Goal: Transaction & Acquisition: Purchase product/service

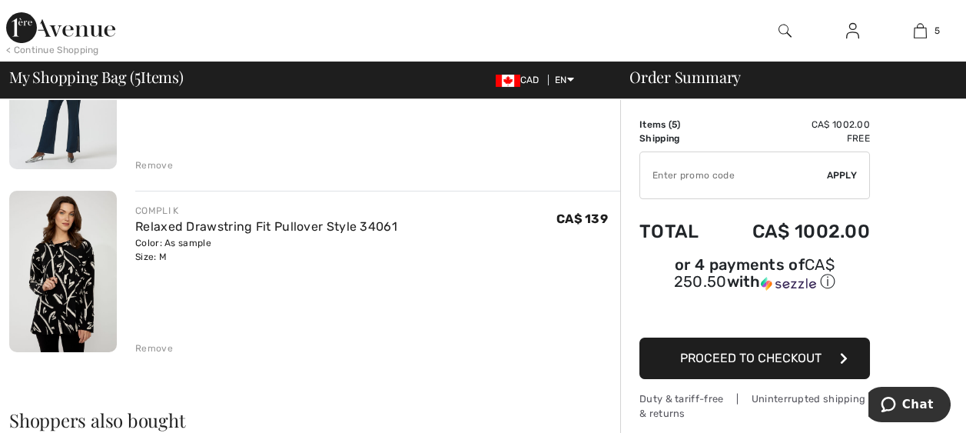
scroll to position [767, 0]
click at [147, 347] on div "Remove" at bounding box center [154, 348] width 38 height 14
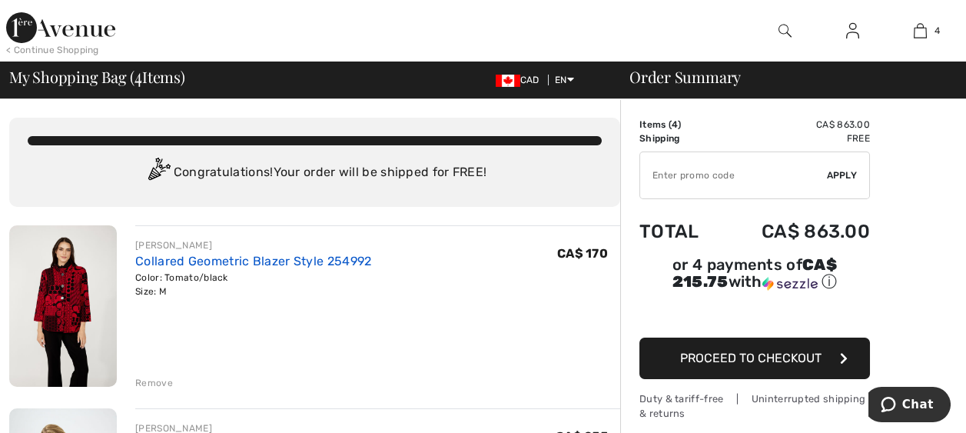
scroll to position [0, 0]
click at [63, 291] on img at bounding box center [63, 305] width 108 height 161
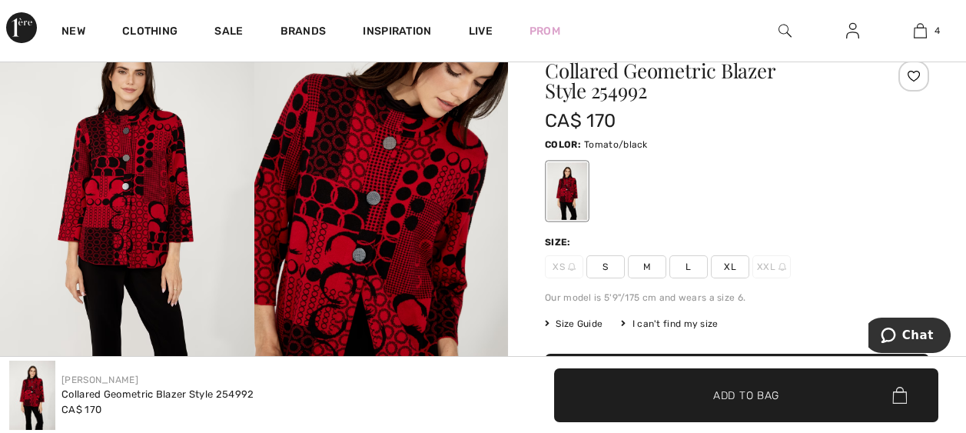
scroll to position [77, 0]
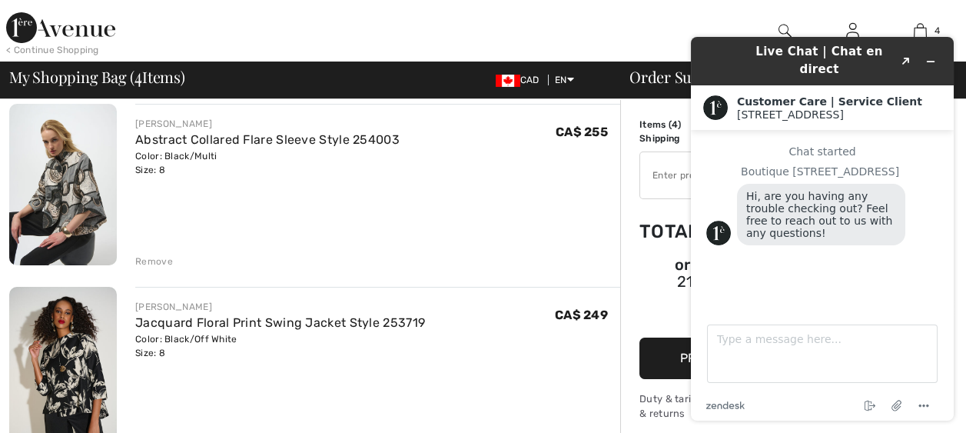
scroll to position [305, 0]
click at [66, 335] on img at bounding box center [63, 366] width 108 height 161
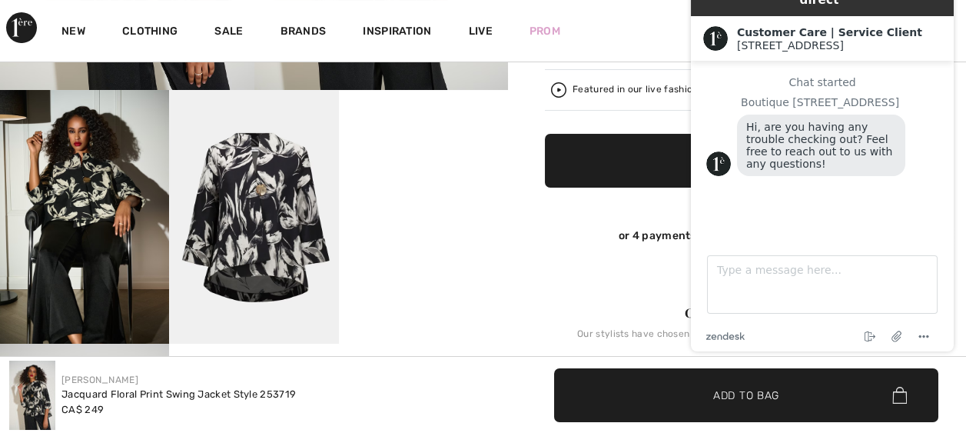
scroll to position [384, 0]
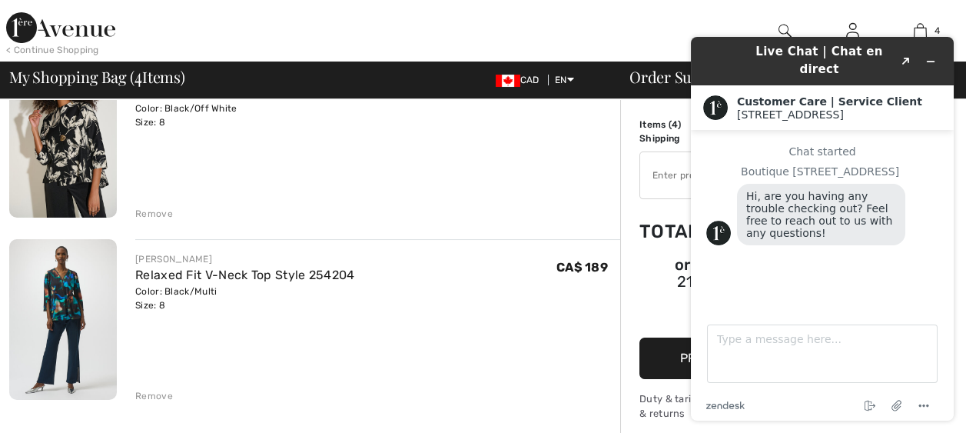
scroll to position [536, 0]
click at [54, 295] on img at bounding box center [63, 318] width 108 height 161
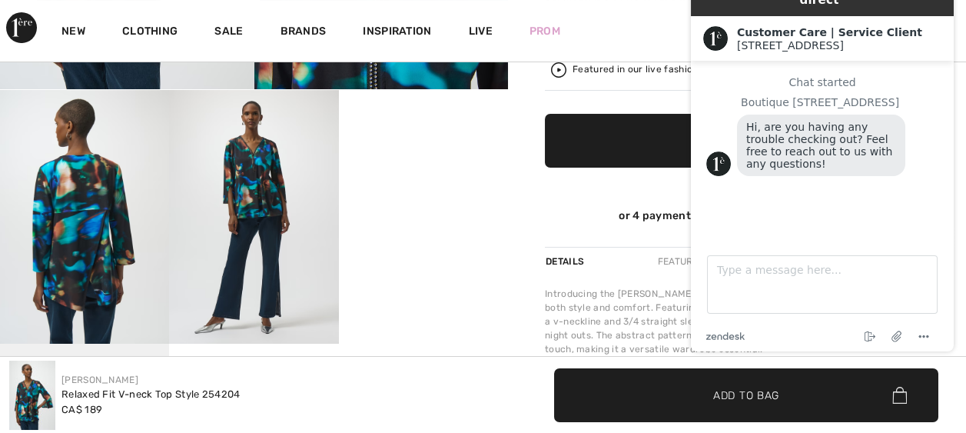
scroll to position [384, 0]
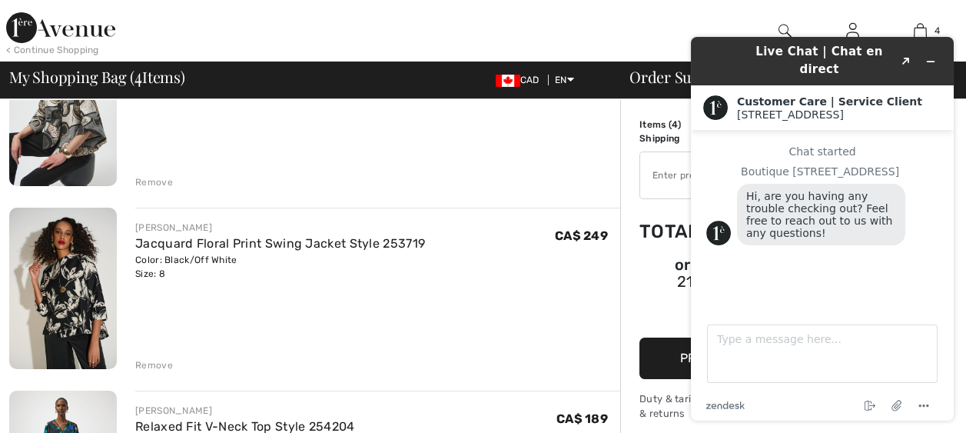
scroll to position [383, 0]
click at [145, 362] on div "Remove" at bounding box center [154, 366] width 38 height 14
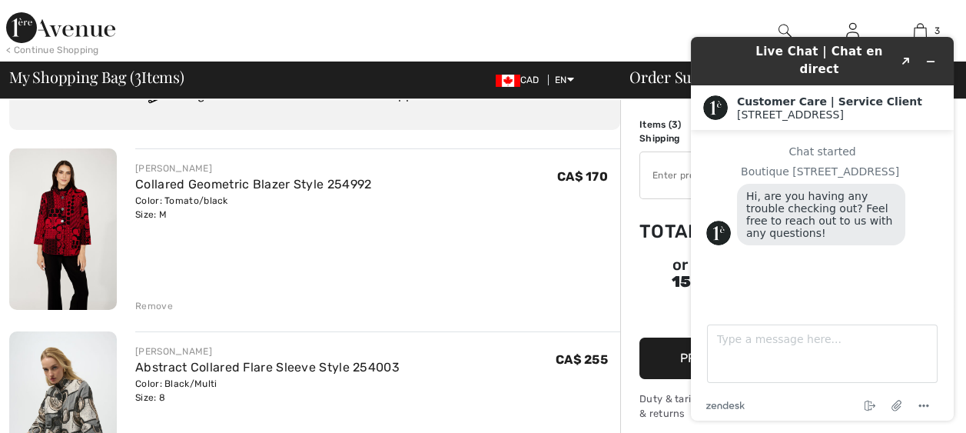
scroll to position [76, 0]
click at [150, 304] on div "Remove" at bounding box center [154, 307] width 38 height 14
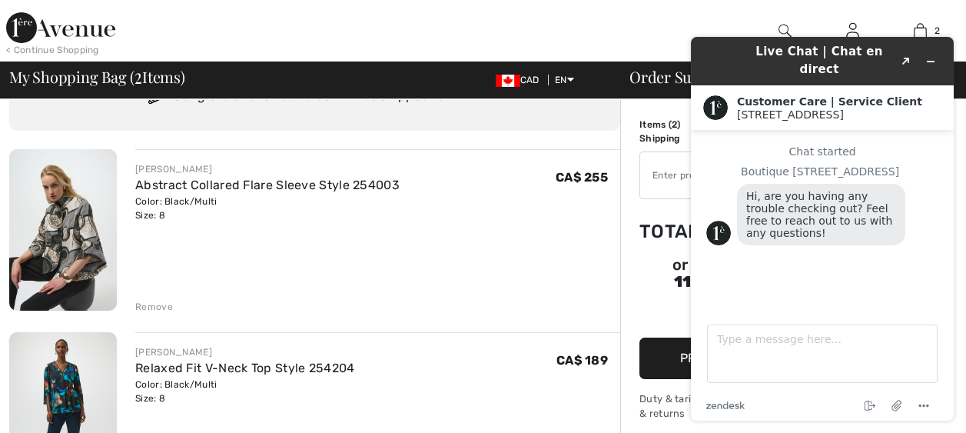
click at [580, 227] on div "JOSEPH RIBKOFF Abstract Collared Flare Sleeve Style 254003 Color: Black/Multi S…" at bounding box center [377, 231] width 485 height 165
click at [873, 404] on icon "End chat" at bounding box center [870, 406] width 18 height 18
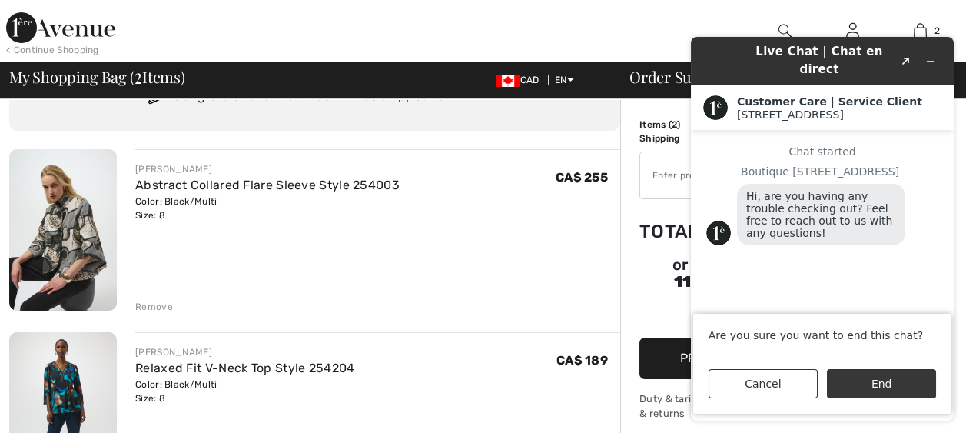
click at [875, 382] on button "End" at bounding box center [881, 383] width 109 height 29
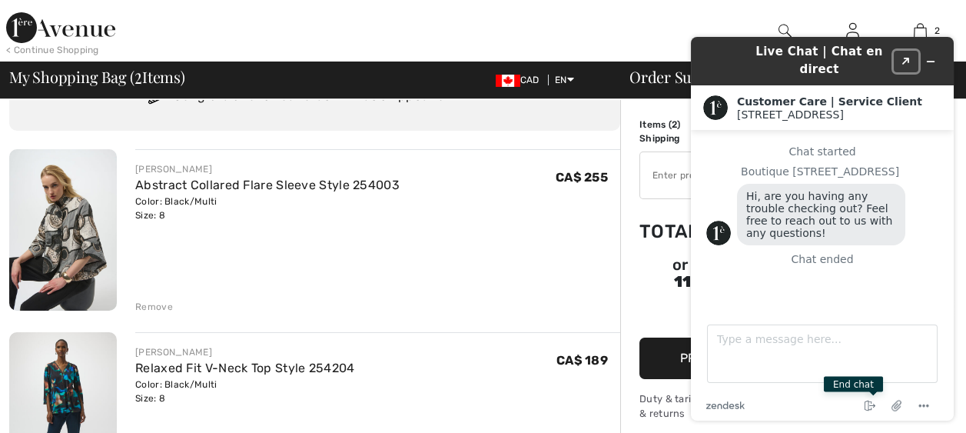
click at [902, 58] on icon "Created with Sketch." at bounding box center [906, 62] width 9 height 8
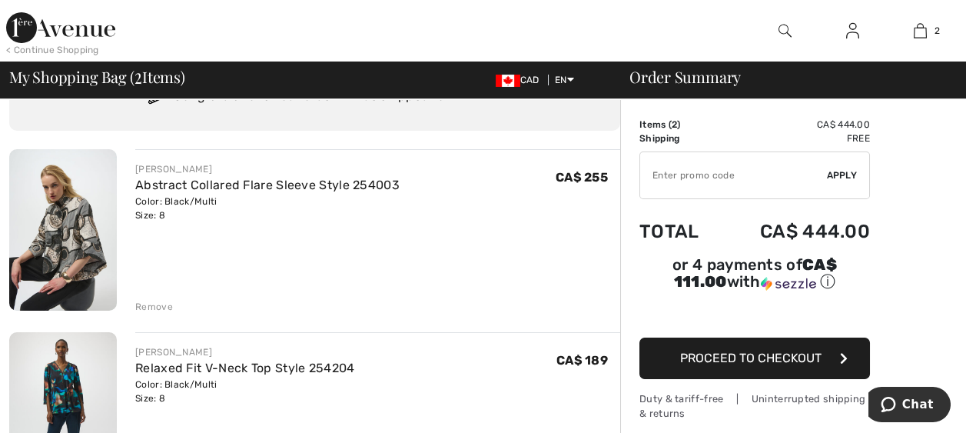
click at [761, 351] on span "Proceed to Checkout" at bounding box center [750, 358] width 141 height 15
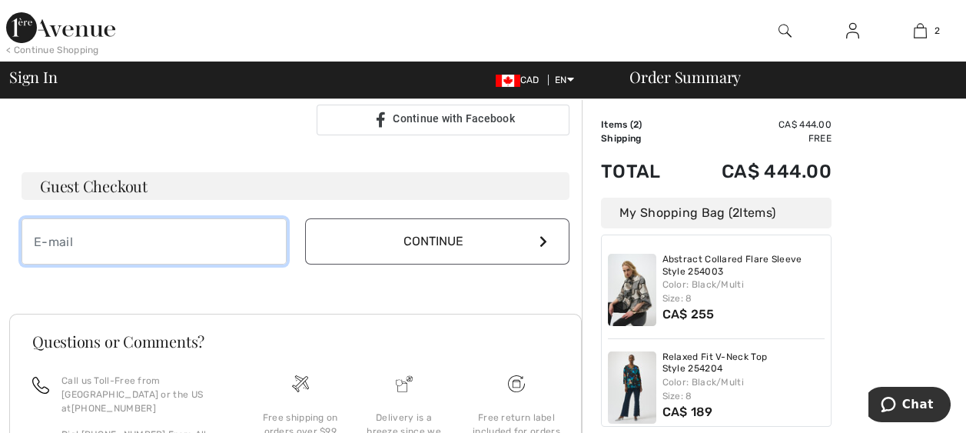
click at [198, 237] on input "email" at bounding box center [154, 241] width 265 height 46
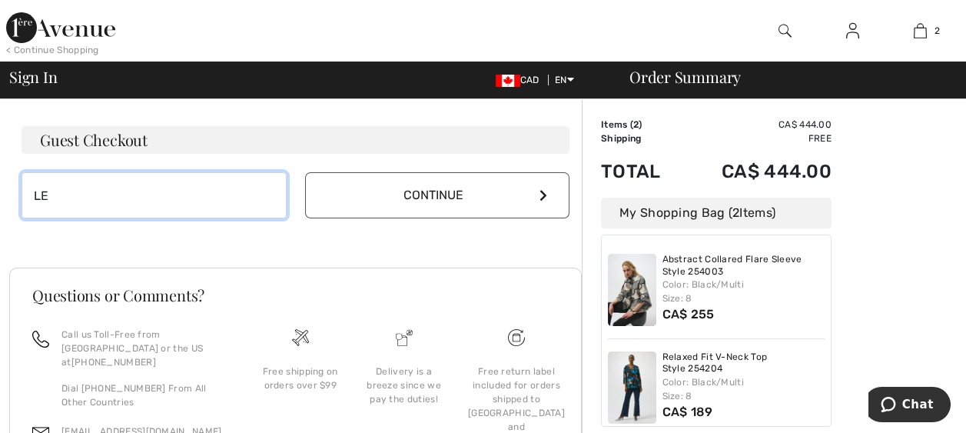
type input "L"
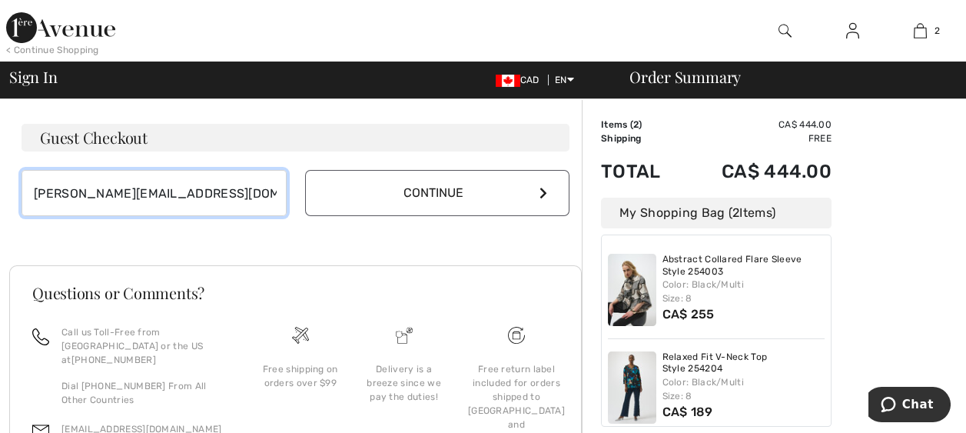
type input "[PERSON_NAME][EMAIL_ADDRESS][DOMAIN_NAME]"
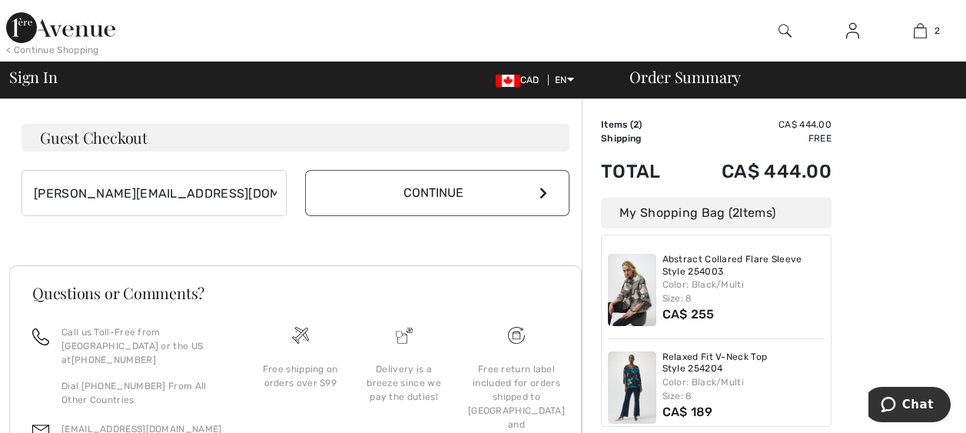
click at [434, 191] on button "Continue" at bounding box center [437, 193] width 265 height 46
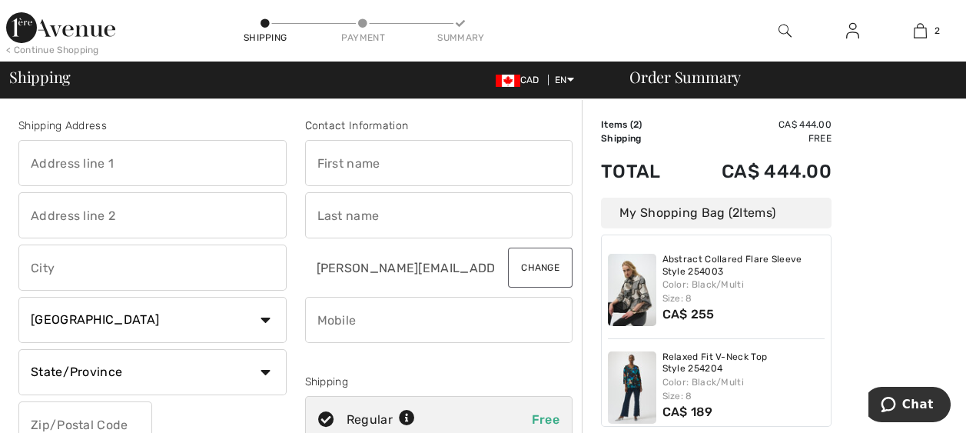
click at [195, 158] on input "text" at bounding box center [152, 163] width 268 height 46
type input "1479 Acadia Drive SE"
click at [125, 270] on input "text" at bounding box center [152, 267] width 268 height 46
type input "[GEOGRAPHIC_DATA]"
click at [250, 369] on select "State/Province [GEOGRAPHIC_DATA] [GEOGRAPHIC_DATA] [GEOGRAPHIC_DATA] [GEOGRAPHI…" at bounding box center [152, 372] width 268 height 46
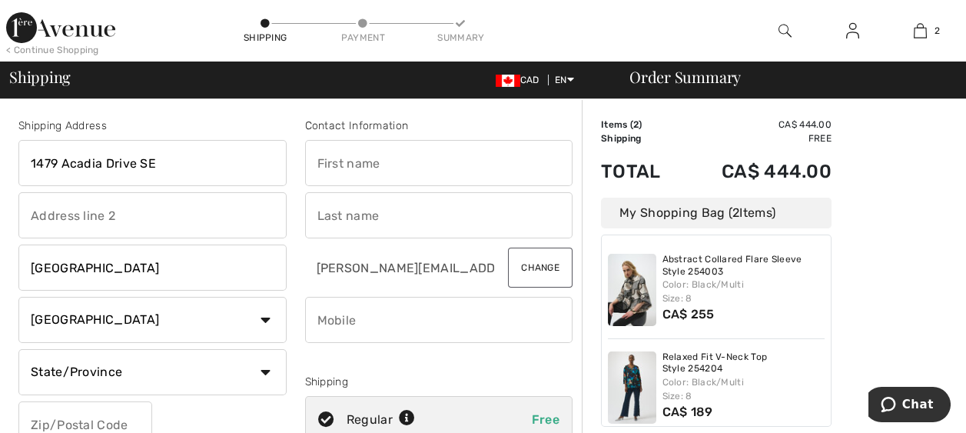
select select "AB"
click at [18, 349] on select "State/Province [GEOGRAPHIC_DATA] [GEOGRAPHIC_DATA] [GEOGRAPHIC_DATA] [GEOGRAPHI…" at bounding box center [152, 372] width 268 height 46
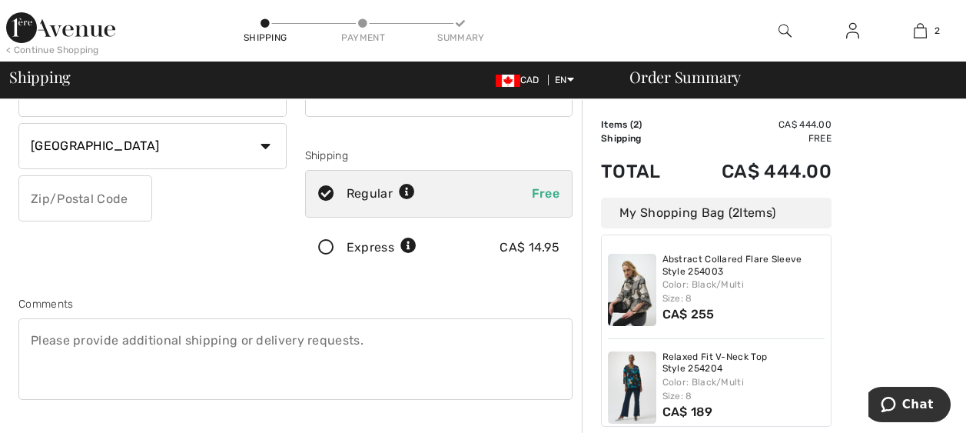
scroll to position [229, 0]
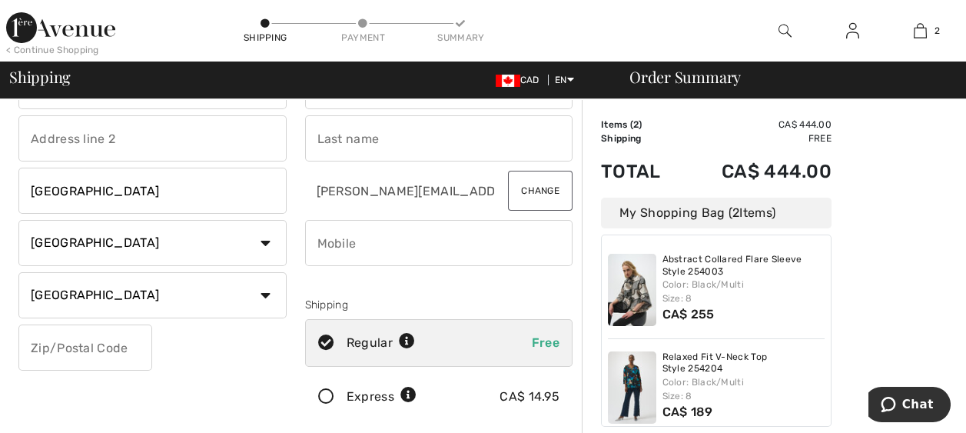
click at [107, 336] on input "text" at bounding box center [85, 347] width 134 height 46
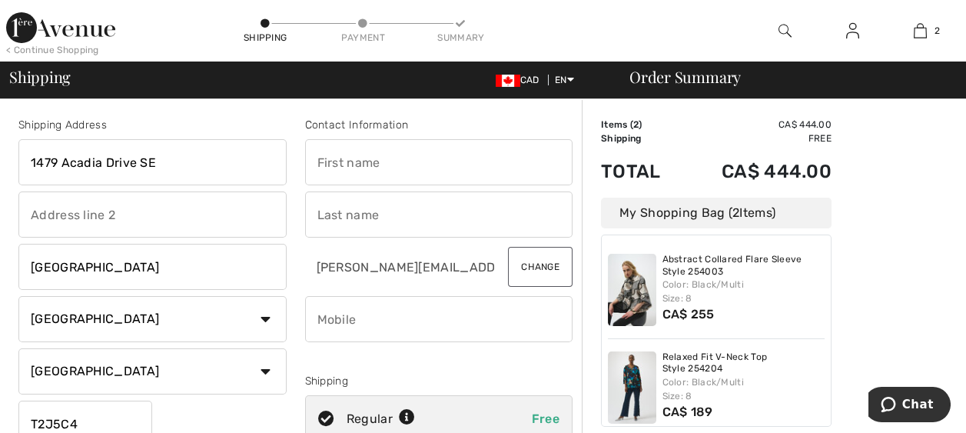
scroll to position [0, 0]
type input "T2J5C4"
click at [407, 176] on input "text" at bounding box center [439, 163] width 268 height 46
type input "[PERSON_NAME]"
type input "Keyyter"
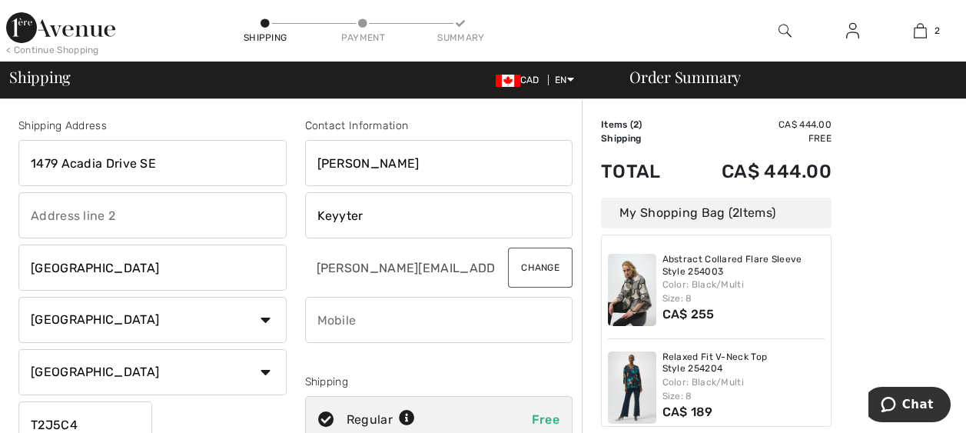
click at [354, 323] on input "phone" at bounding box center [439, 320] width 268 height 46
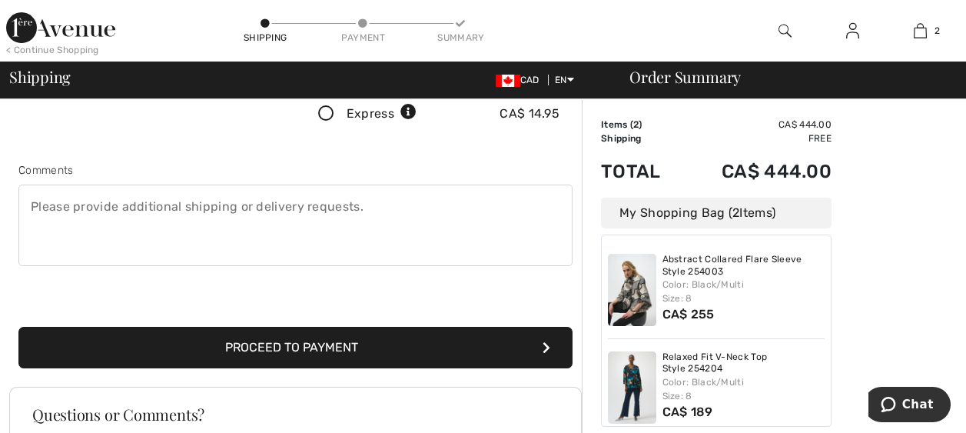
type input "4038298392"
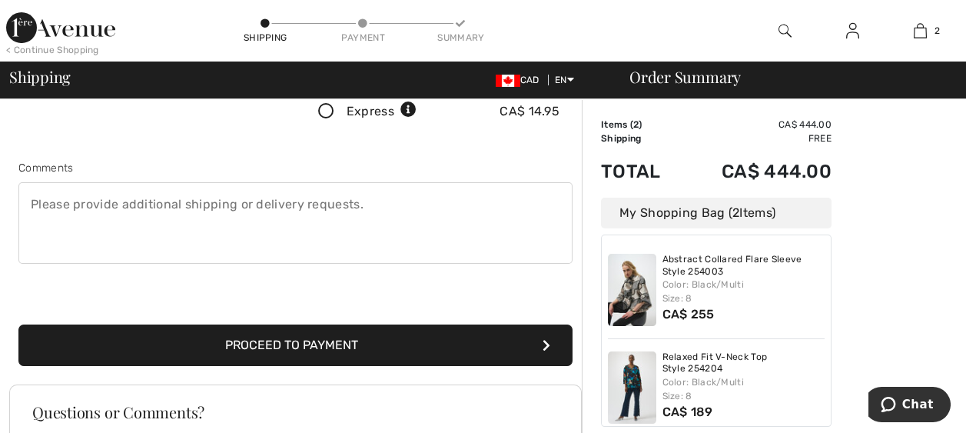
click at [330, 342] on button "Proceed to Payment" at bounding box center [295, 345] width 554 height 42
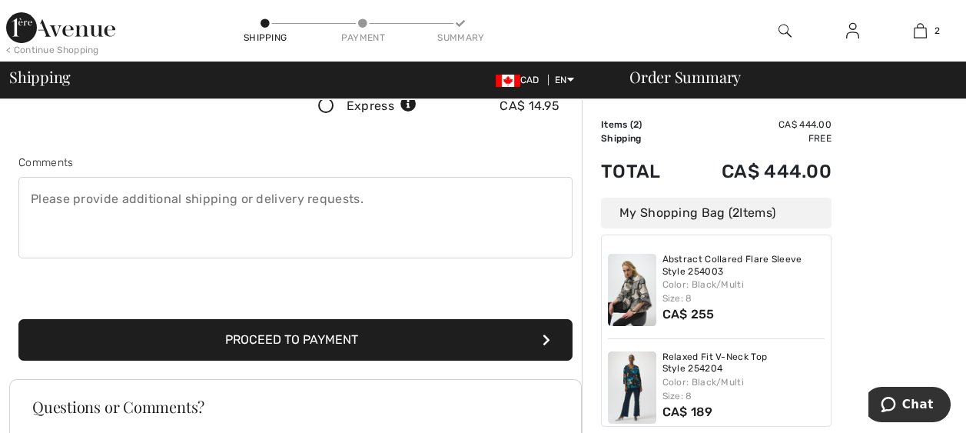
scroll to position [372, 0]
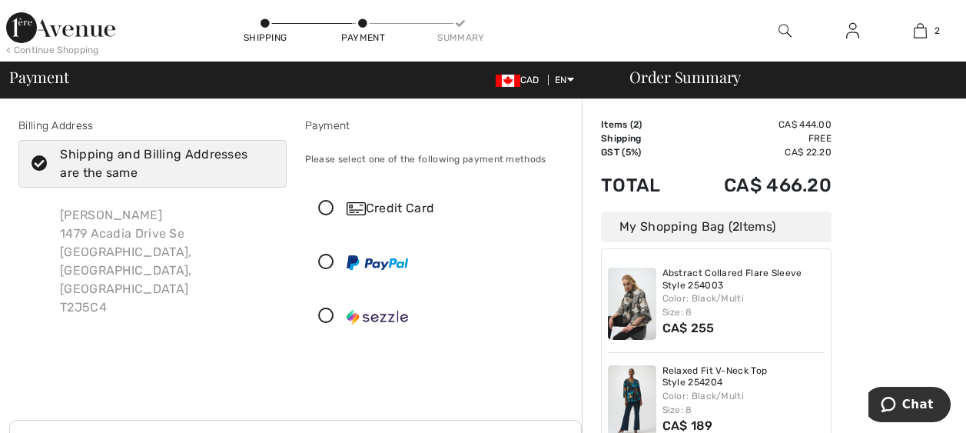
scroll to position [1, 0]
click at [325, 207] on icon at bounding box center [326, 208] width 41 height 16
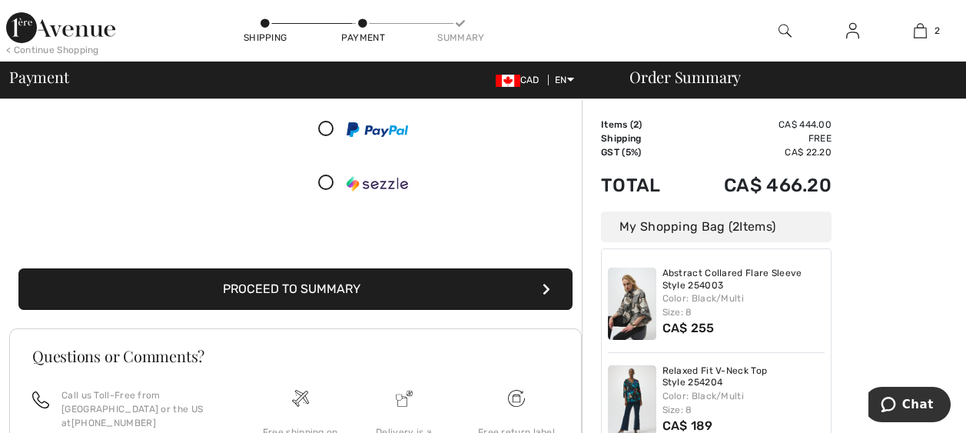
scroll to position [306, 0]
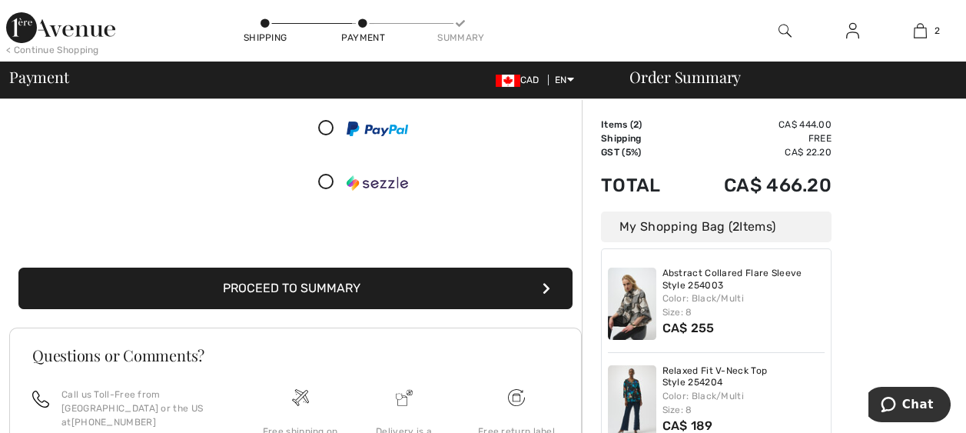
click at [343, 281] on button "Proceed to Summary" at bounding box center [295, 289] width 554 height 42
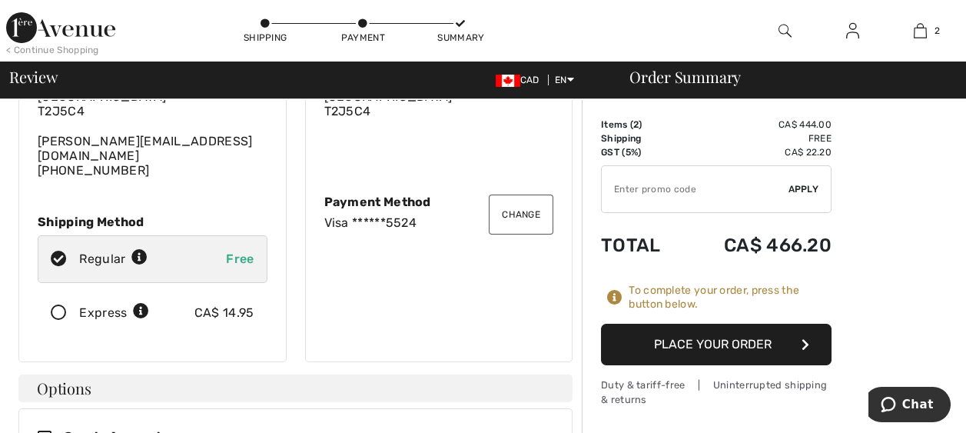
scroll to position [155, 0]
click at [57, 306] on icon at bounding box center [58, 314] width 41 height 16
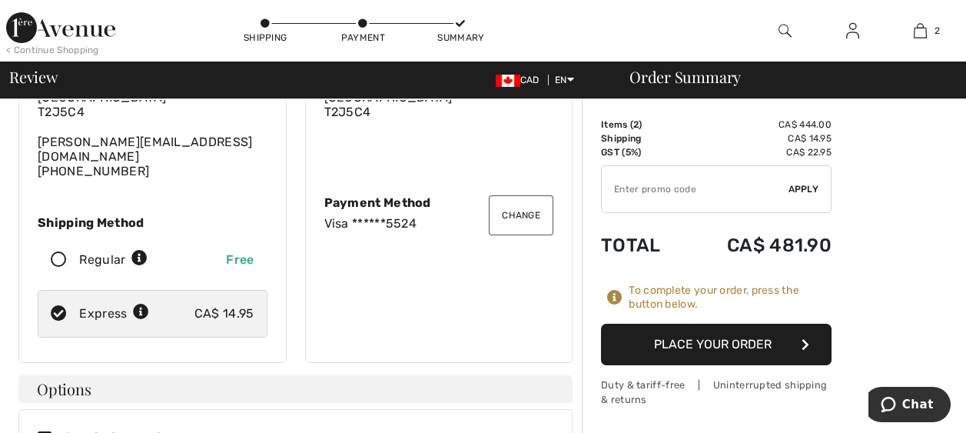
click at [712, 342] on button "Place Your Order" at bounding box center [716, 345] width 231 height 42
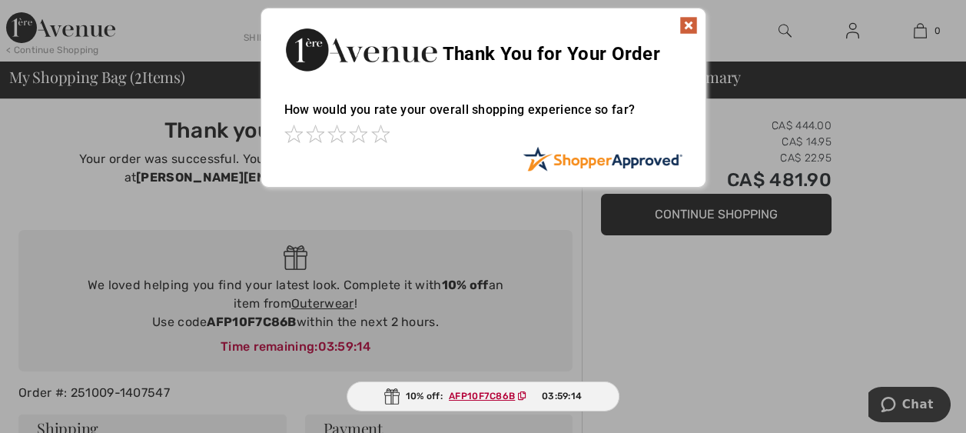
click at [690, 22] on img at bounding box center [689, 25] width 18 height 18
